Goal: Check status: Check status

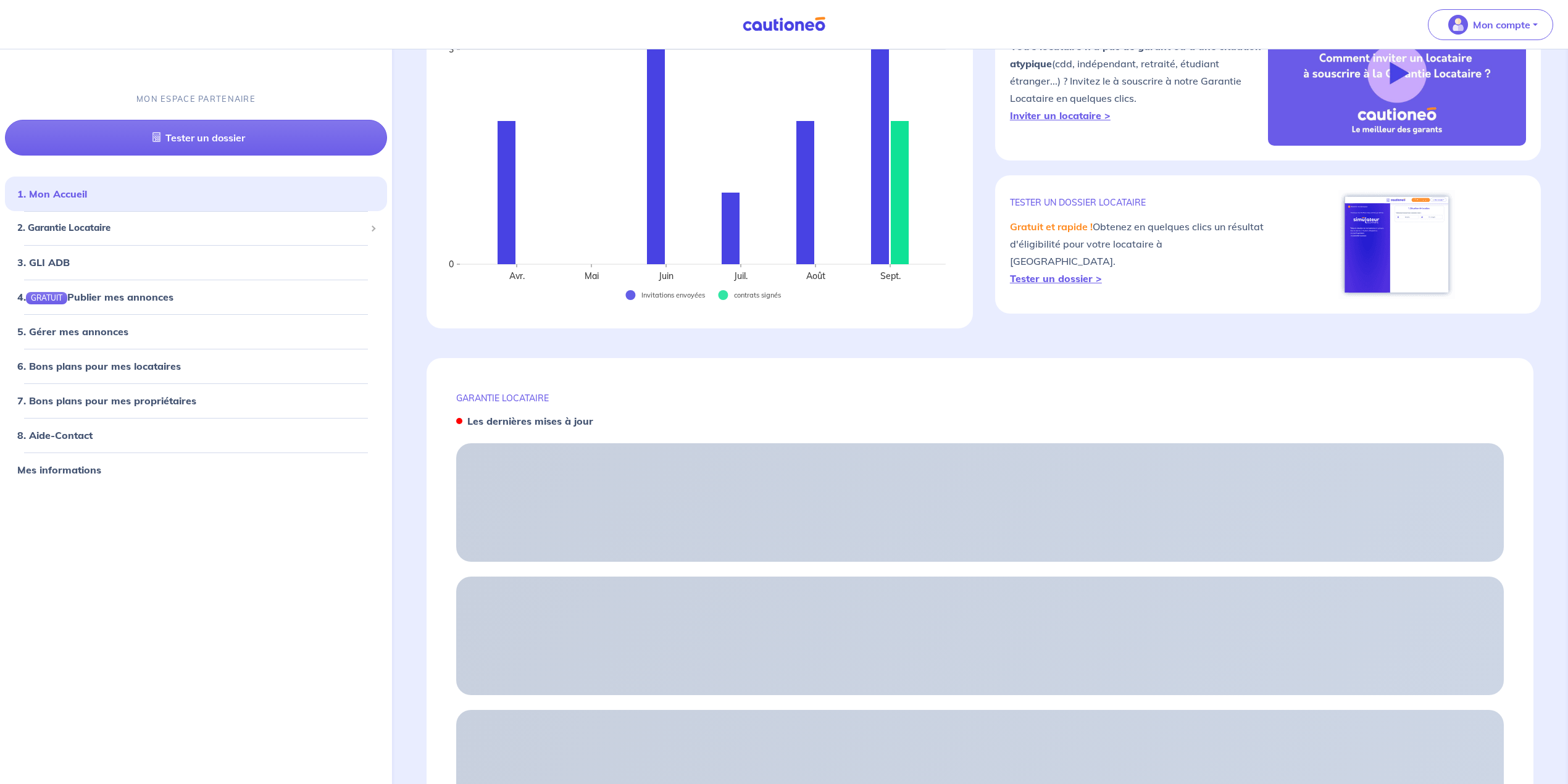
scroll to position [164, 0]
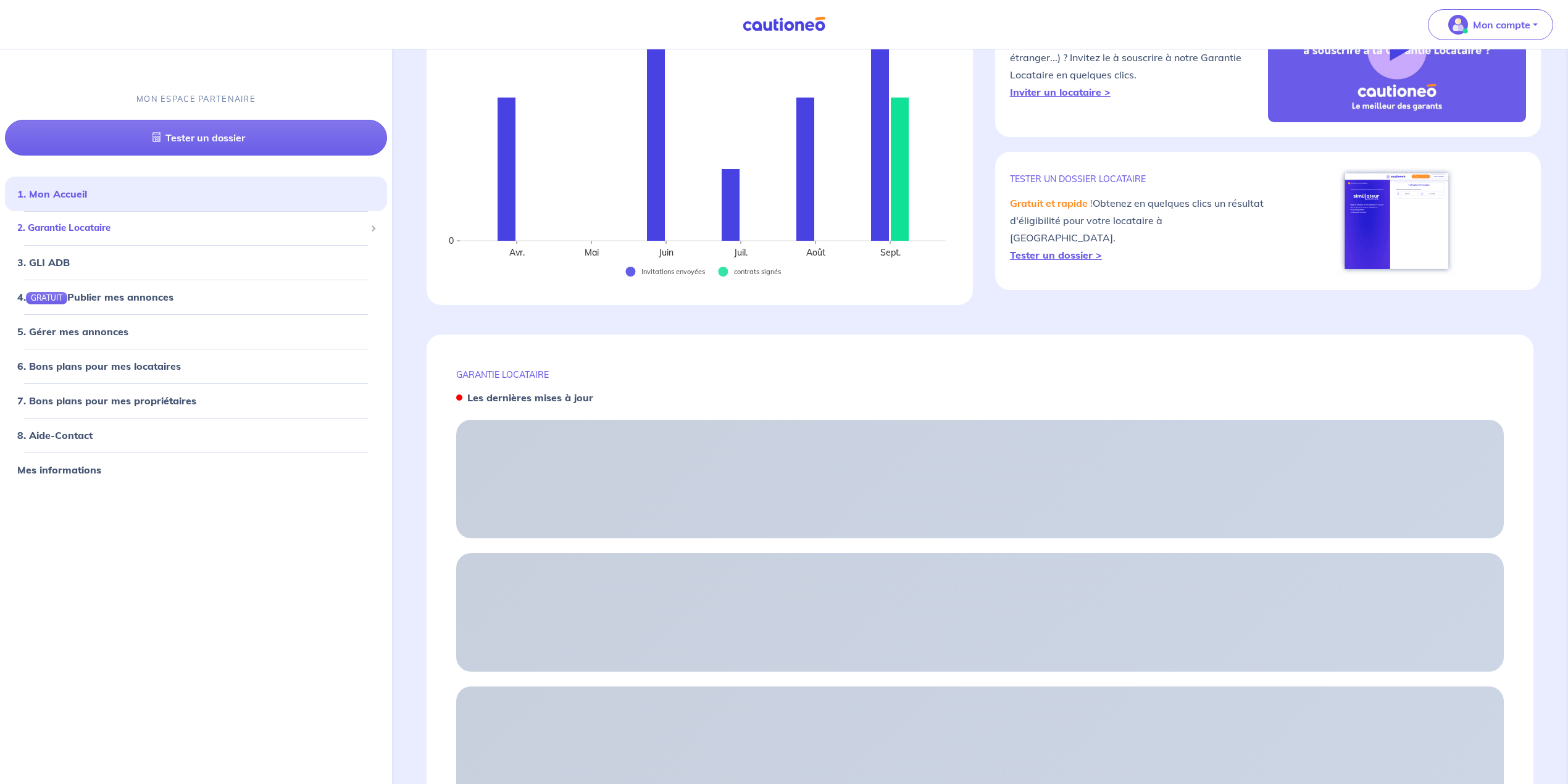
click at [85, 221] on span "2. Garantie Locataire" at bounding box center [191, 228] width 348 height 14
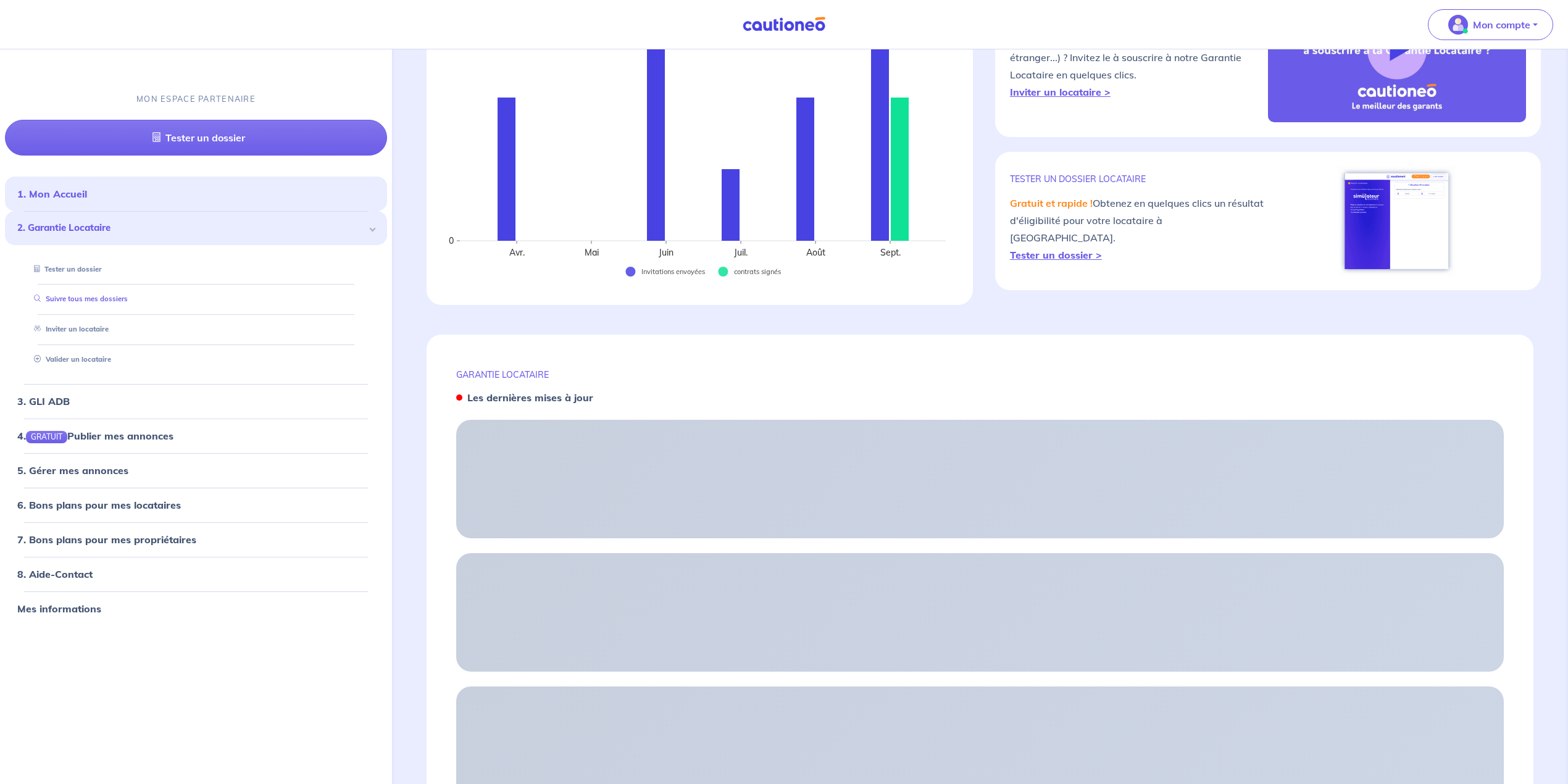
click at [112, 295] on link "Suivre tous mes dossiers" at bounding box center [78, 299] width 99 height 9
